Goal: Find specific page/section: Find specific page/section

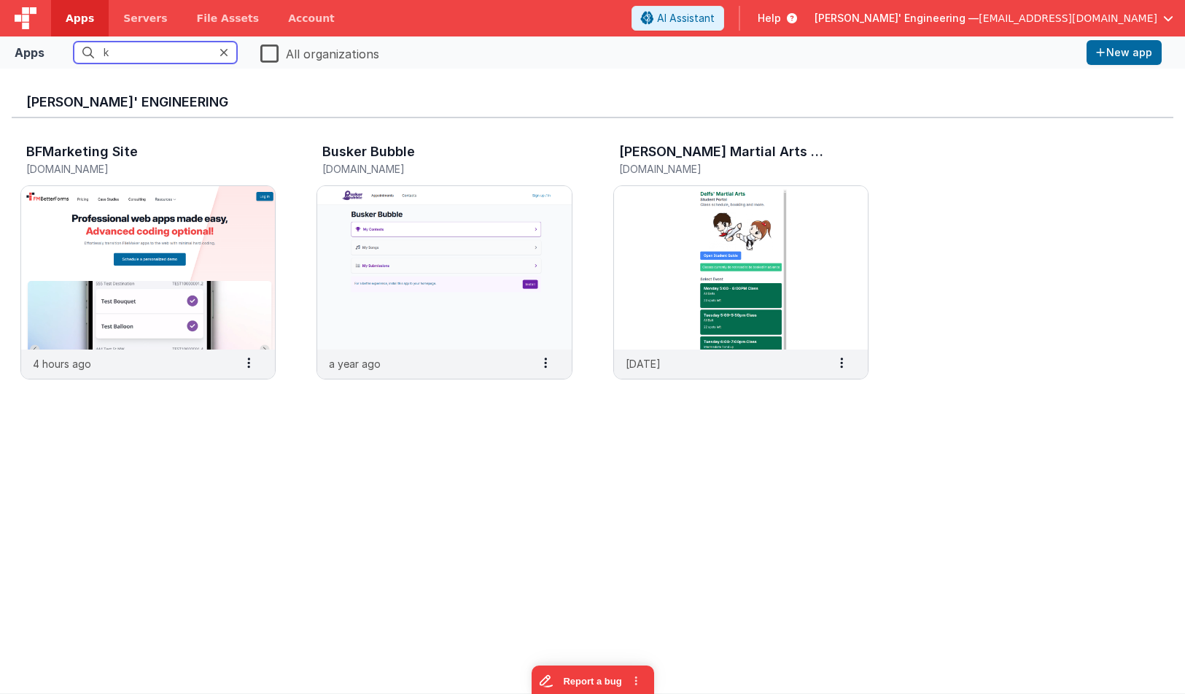
type input "k"
click at [447, 92] on div "[PERSON_NAME]' Engineering" at bounding box center [593, 99] width 1162 height 38
